Goal: Task Accomplishment & Management: Manage account settings

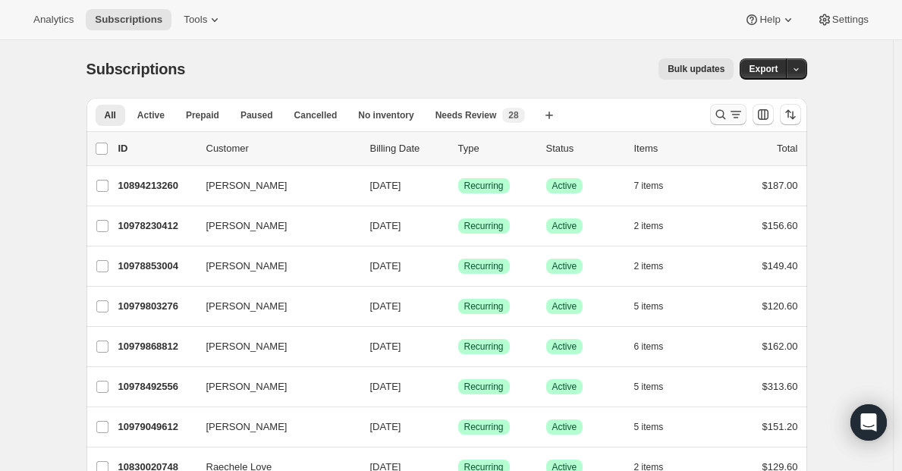
click at [725, 112] on icon "Search and filter results" at bounding box center [720, 114] width 15 height 15
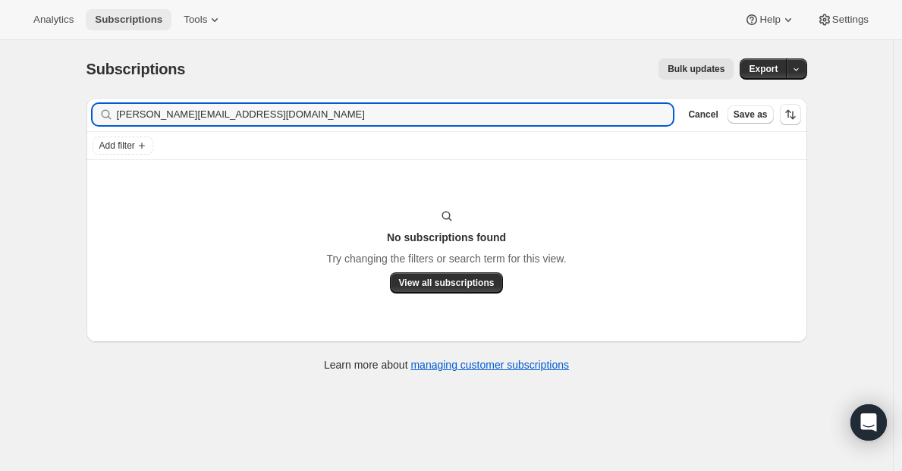
type input "[PERSON_NAME][EMAIL_ADDRESS][DOMAIN_NAME]"
